Goal: Information Seeking & Learning: Learn about a topic

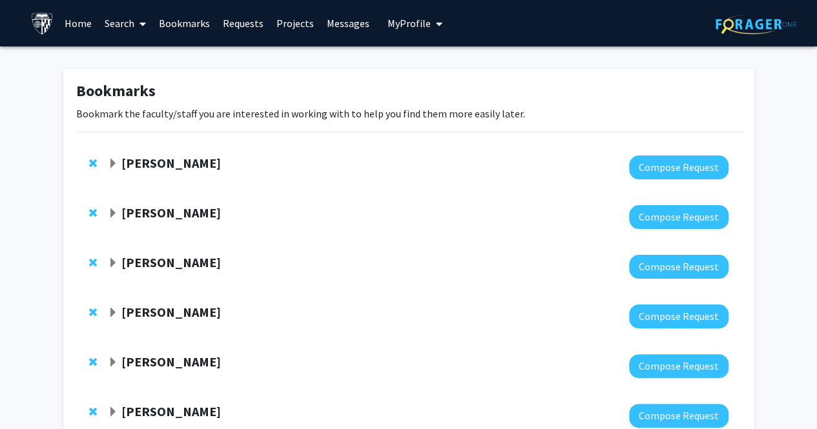
click at [240, 18] on link "Requests" at bounding box center [243, 23] width 54 height 45
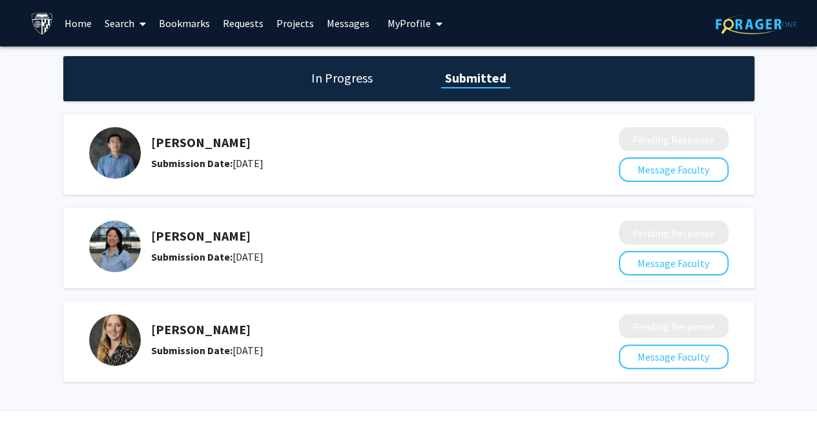
click at [177, 326] on h5 "[PERSON_NAME]" at bounding box center [350, 329] width 399 height 15
click at [190, 21] on link "Bookmarks" at bounding box center [184, 23] width 64 height 45
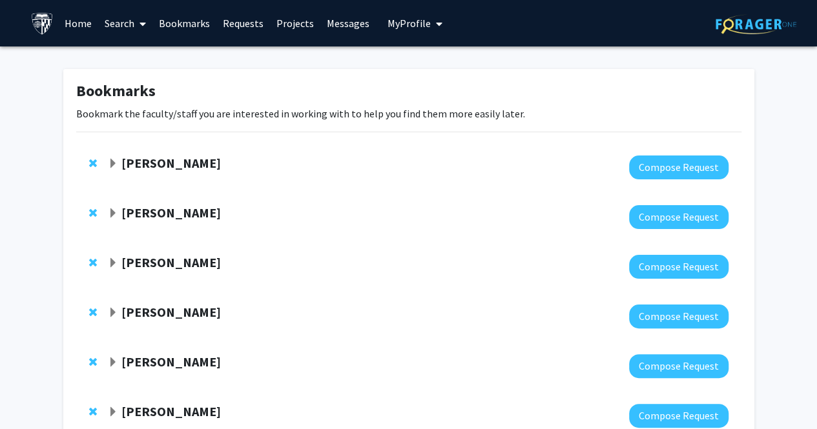
click at [126, 23] on link "Search" at bounding box center [125, 23] width 54 height 45
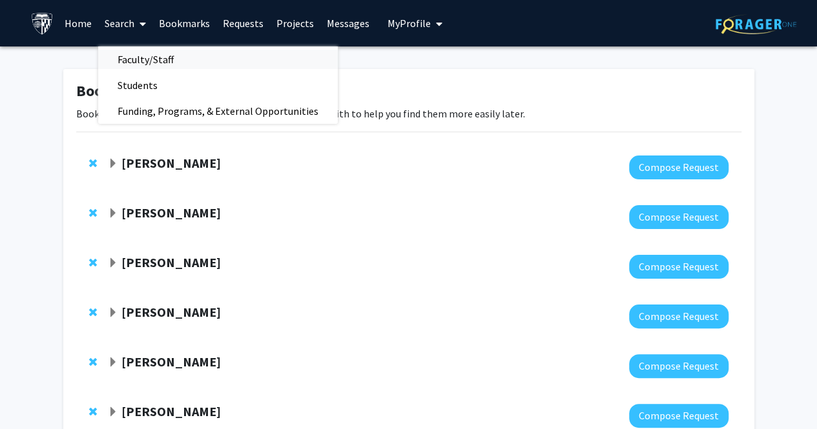
click at [167, 56] on span "Faculty/Staff" at bounding box center [145, 59] width 95 height 26
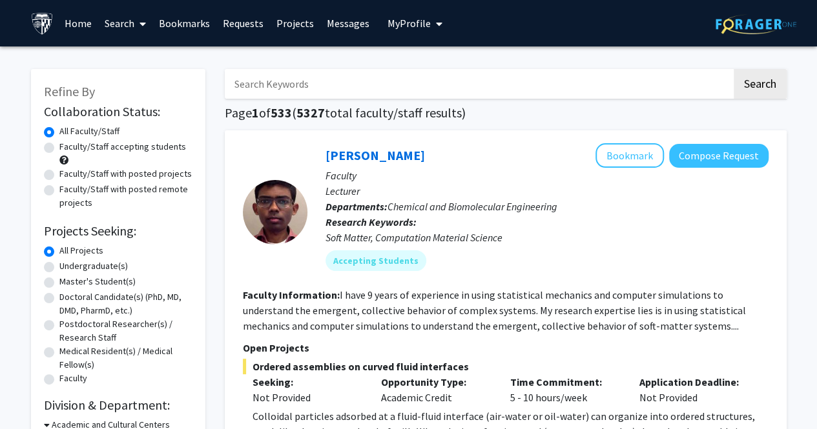
click at [395, 81] on input "Search Keywords" at bounding box center [478, 84] width 507 height 30
type input "[PERSON_NAME]"
click at [734, 69] on button "Search" at bounding box center [760, 84] width 53 height 30
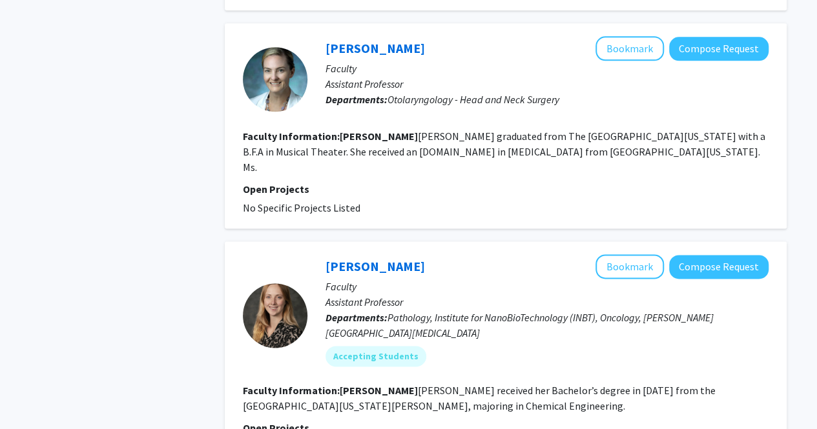
scroll to position [775, 0]
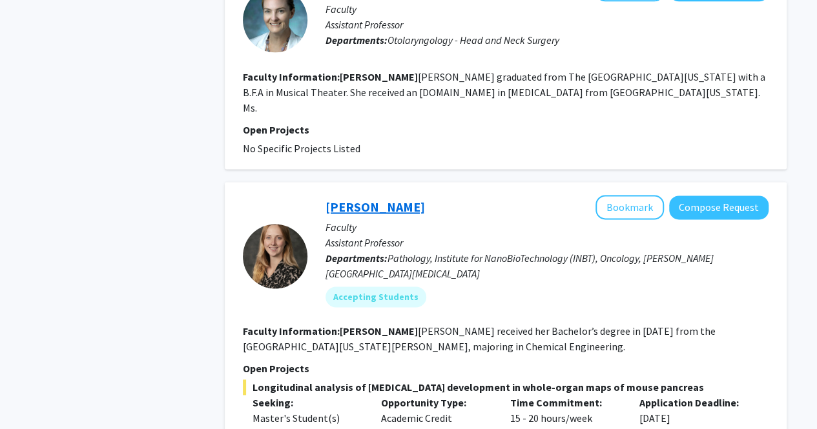
click at [389, 199] on link "[PERSON_NAME]" at bounding box center [374, 207] width 99 height 16
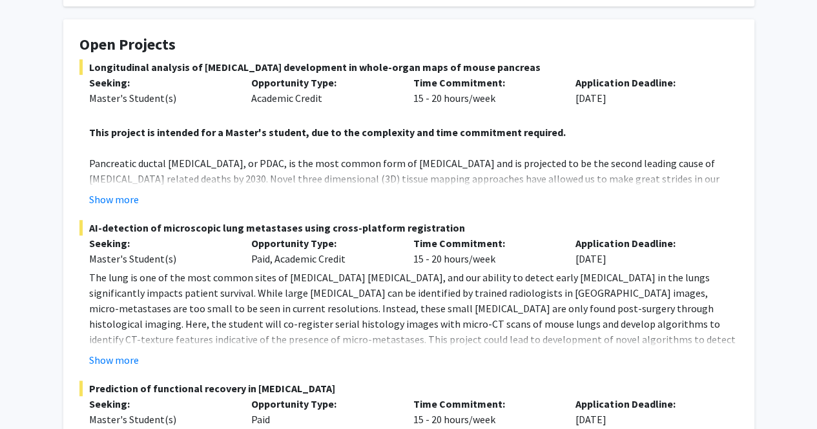
scroll to position [258, 0]
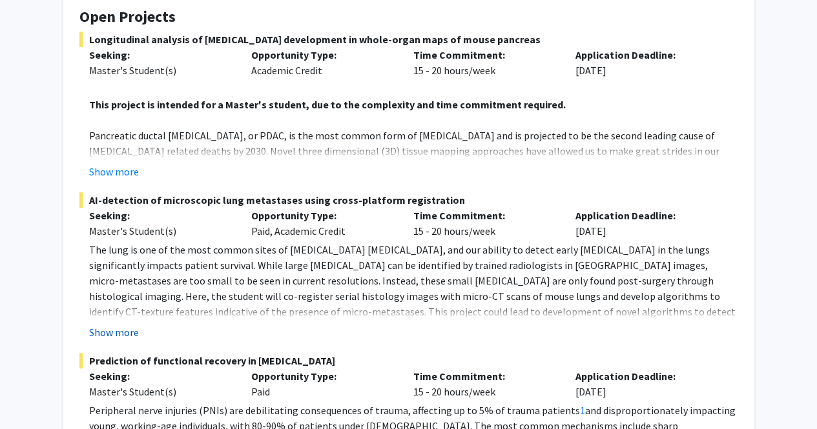
click at [112, 325] on button "Show more" at bounding box center [114, 332] width 50 height 15
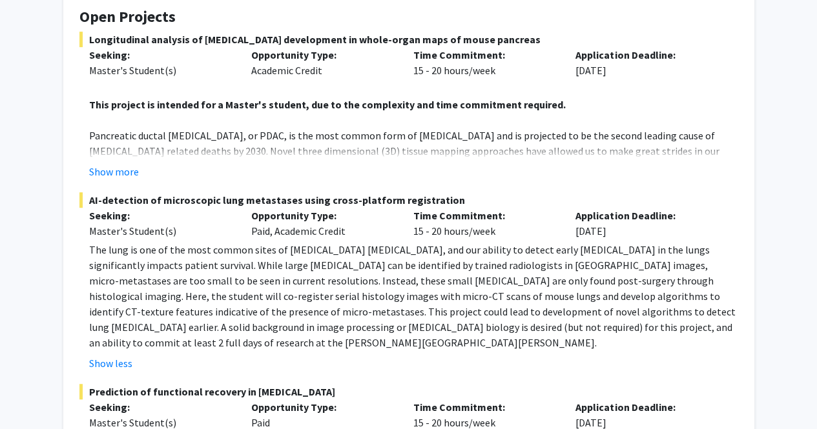
drag, startPoint x: 231, startPoint y: 213, endPoint x: 349, endPoint y: 211, distance: 117.5
click at [349, 211] on div "Seeking: Master's Student(s) Opportunity Type: Paid, Academic Credit Time Commi…" at bounding box center [399, 223] width 659 height 31
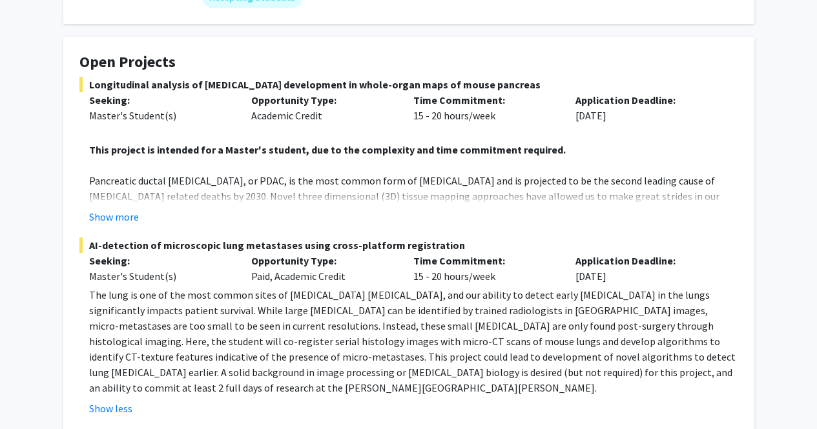
scroll to position [194, 0]
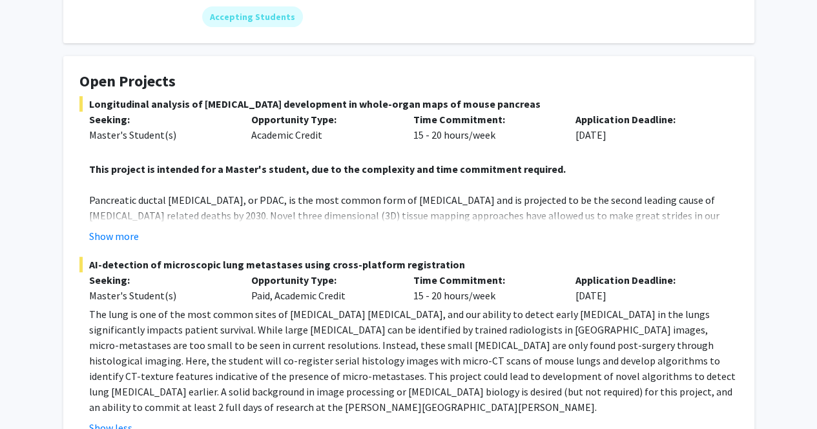
click at [302, 163] on strong "This project is intended for a Master's student, due to the complexity and time…" at bounding box center [327, 169] width 477 height 13
click at [121, 229] on button "Show more" at bounding box center [114, 236] width 50 height 15
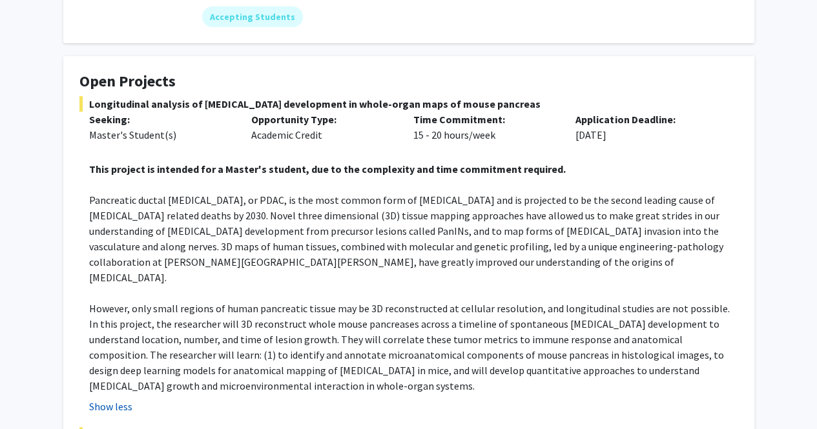
click at [114, 399] on button "Show less" at bounding box center [110, 406] width 43 height 15
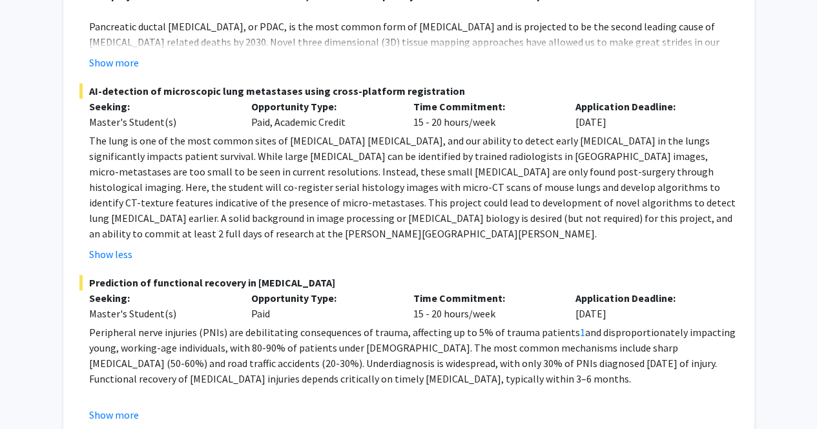
scroll to position [387, 0]
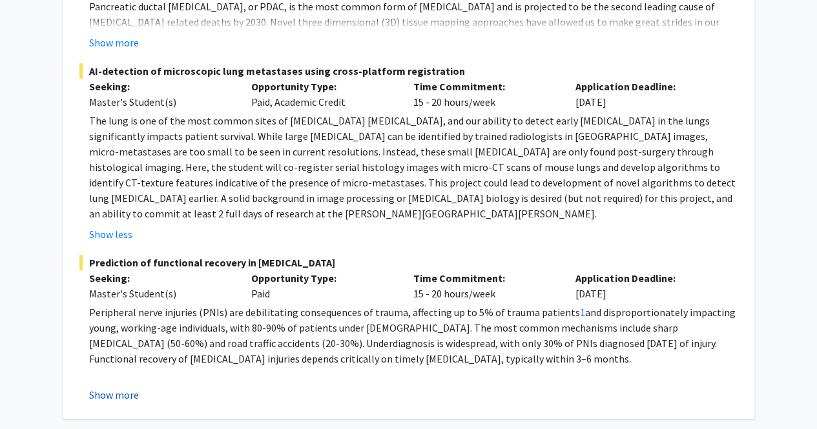
click at [122, 387] on button "Show more" at bounding box center [114, 394] width 50 height 15
